Goal: Task Accomplishment & Management: Use online tool/utility

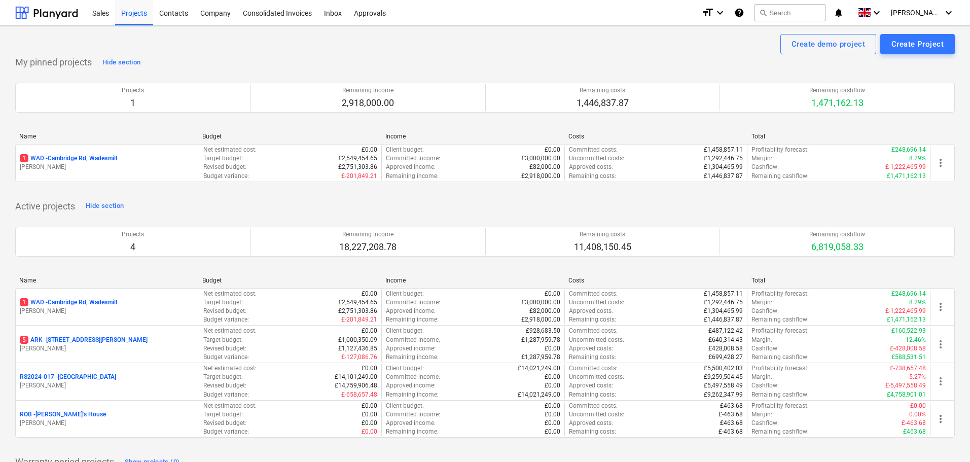
click at [84, 338] on p "5 ARK - 2 Galley [PERSON_NAME]" at bounding box center [84, 340] width 128 height 9
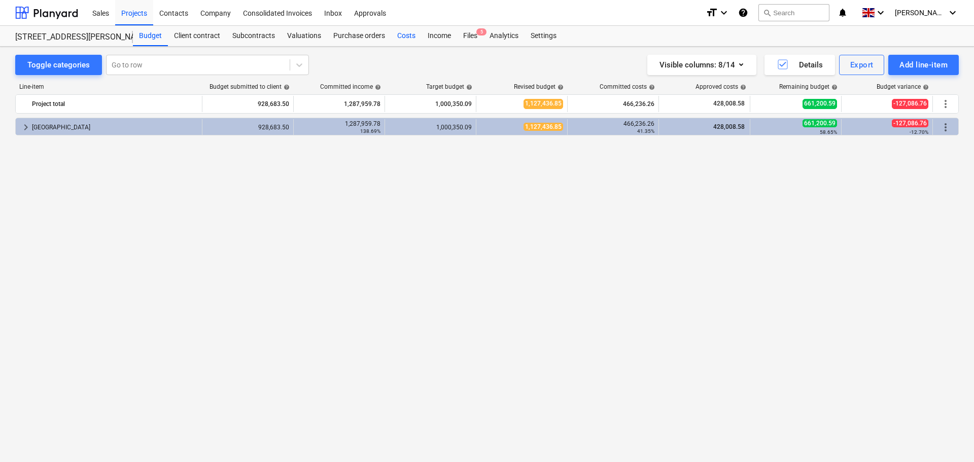
click at [402, 33] on div "Costs" at bounding box center [406, 36] width 30 height 20
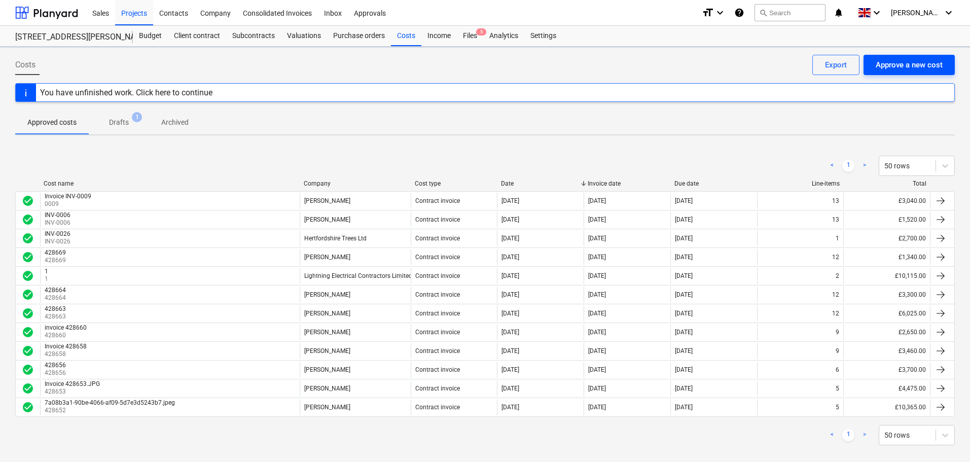
click at [895, 64] on div "Approve a new cost" at bounding box center [909, 64] width 67 height 13
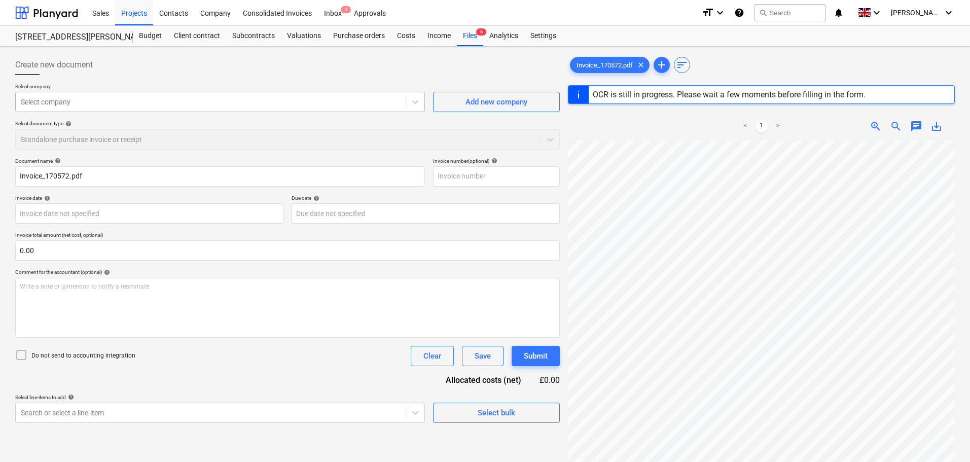
type input "170572"
type input "[DATE]"
click at [127, 99] on div at bounding box center [211, 102] width 380 height 10
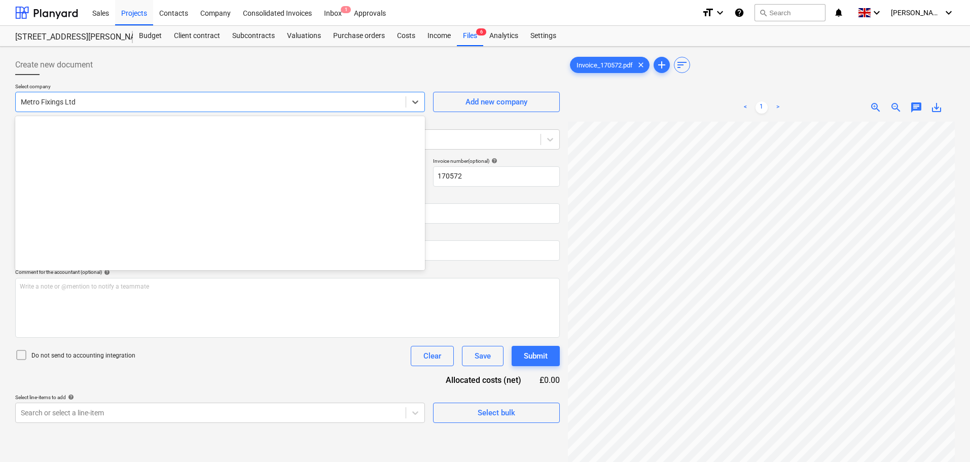
scroll to position [5377, 0]
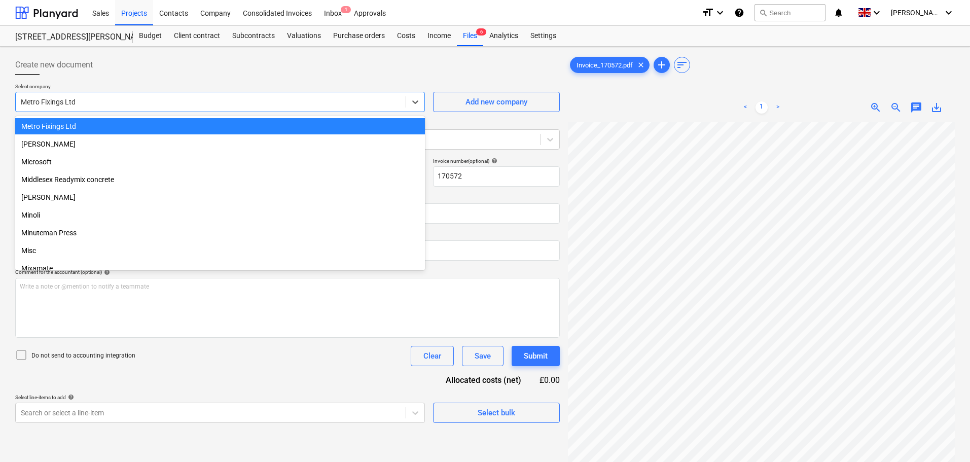
click at [160, 72] on div "Create new document" at bounding box center [287, 65] width 545 height 20
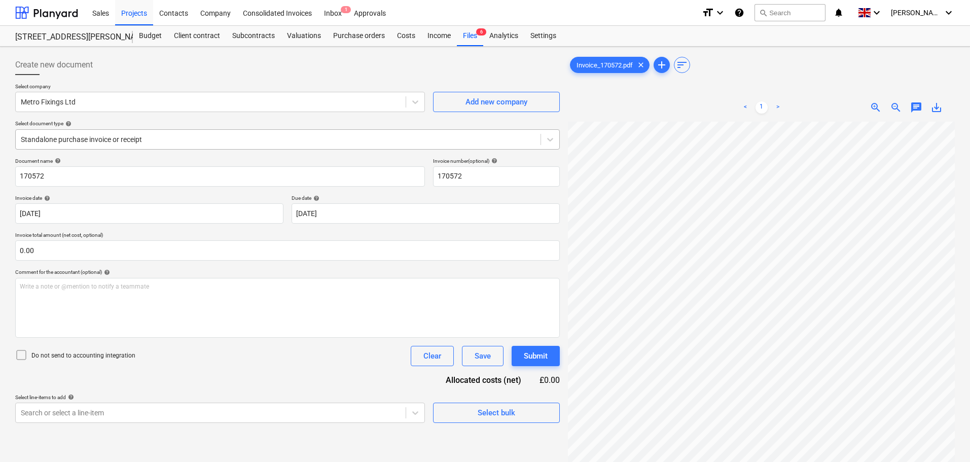
click at [112, 133] on div "Standalone purchase invoice or receipt" at bounding box center [278, 139] width 525 height 14
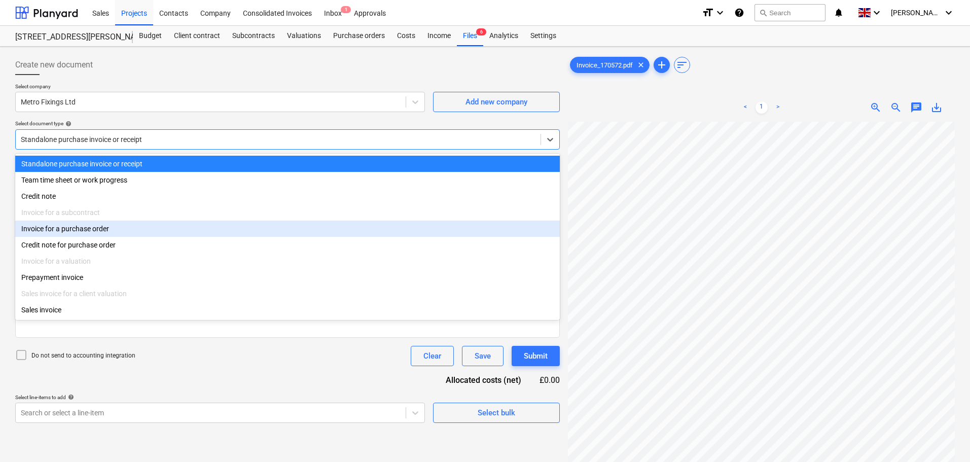
click at [82, 230] on div "Invoice for a purchase order" at bounding box center [287, 229] width 545 height 16
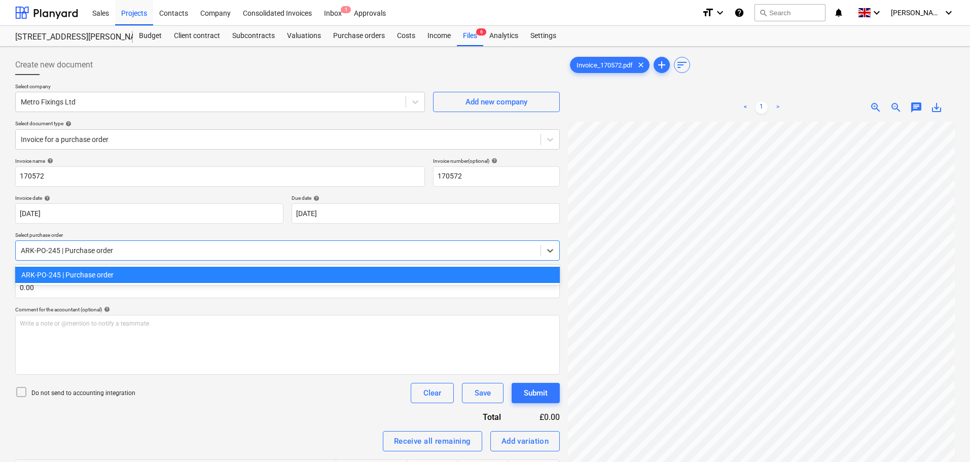
click at [77, 251] on div at bounding box center [278, 250] width 515 height 10
click at [83, 273] on div "ARK-PO-245 | Purchase order" at bounding box center [287, 275] width 545 height 16
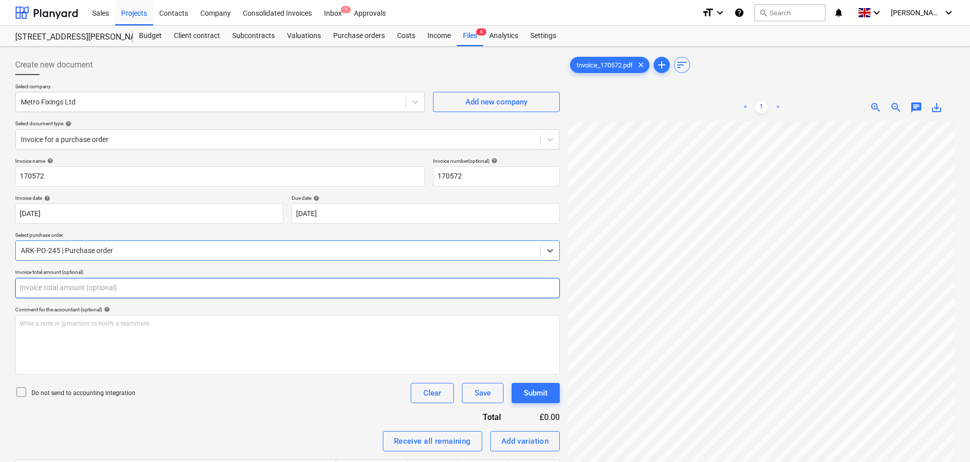
click at [52, 286] on input "text" at bounding box center [287, 288] width 545 height 20
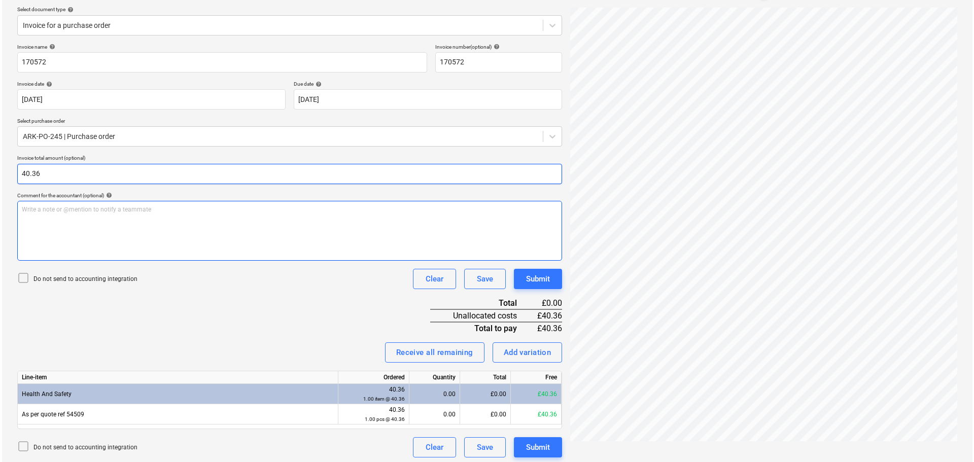
scroll to position [118, 0]
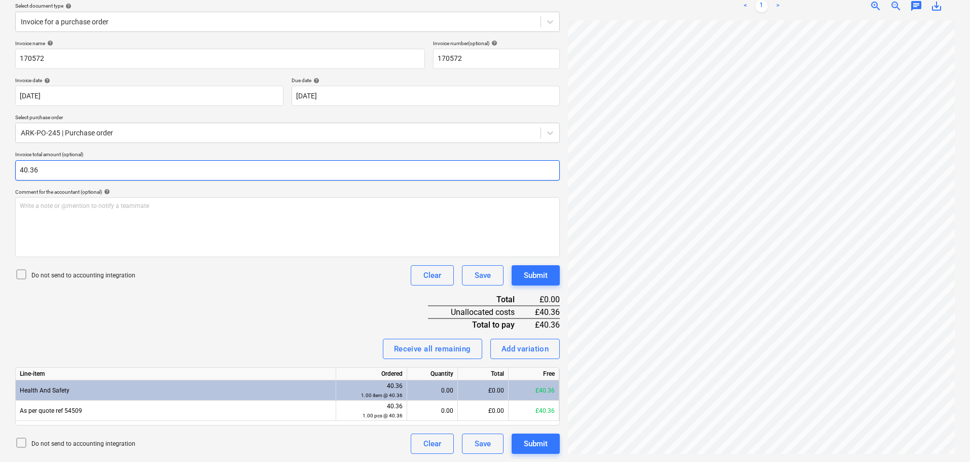
type input "40.36"
drag, startPoint x: 231, startPoint y: 303, endPoint x: 357, endPoint y: 319, distance: 127.8
click at [234, 303] on div "Invoice name help 170572 Invoice number (optional) help 170572 Invoice date hel…" at bounding box center [287, 247] width 545 height 414
click at [445, 348] on div "Receive all remaining" at bounding box center [432, 348] width 77 height 13
click at [537, 276] on div "Submit" at bounding box center [536, 275] width 24 height 13
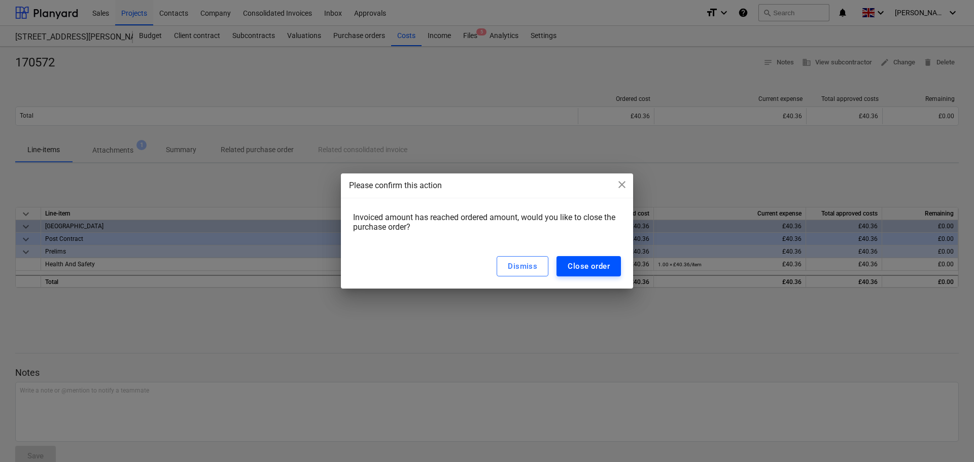
click at [604, 267] on div "Close order" at bounding box center [588, 266] width 42 height 13
